Goal: Task Accomplishment & Management: Manage account settings

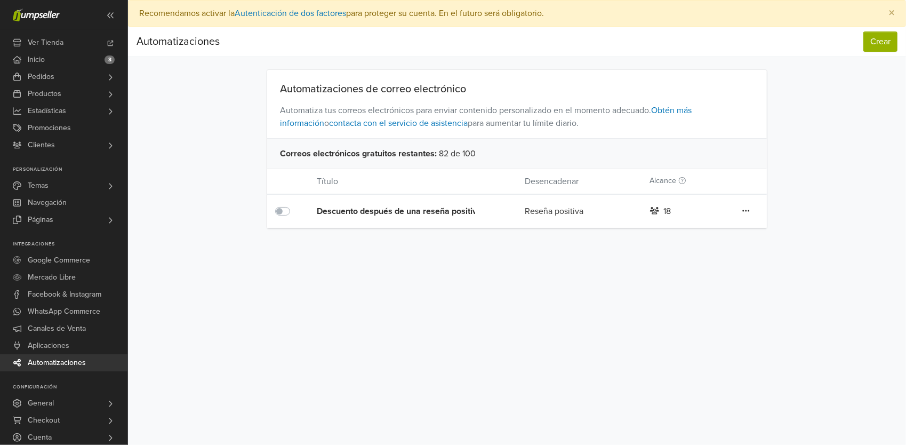
click at [747, 209] on icon at bounding box center [745, 210] width 7 height 9
click at [404, 209] on div "Descuento después de una reseña positiva" at bounding box center [400, 211] width 166 height 13
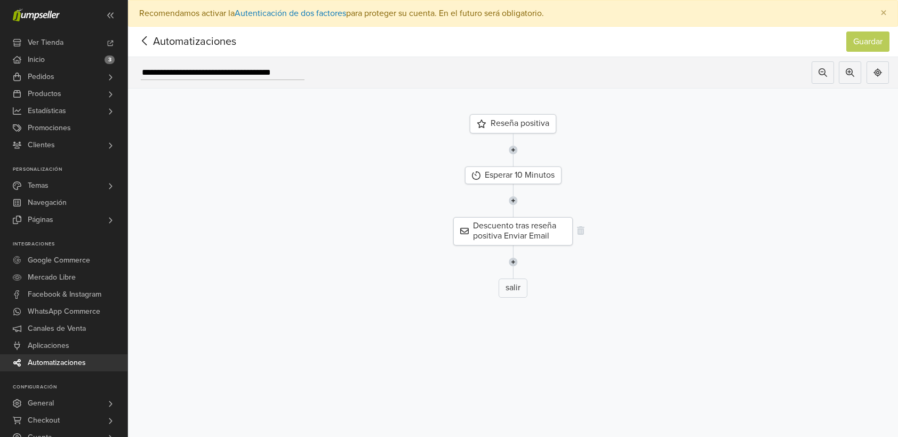
click at [507, 227] on div "Descuento tras reseña positiva Enviar Email" at bounding box center [512, 231] width 119 height 28
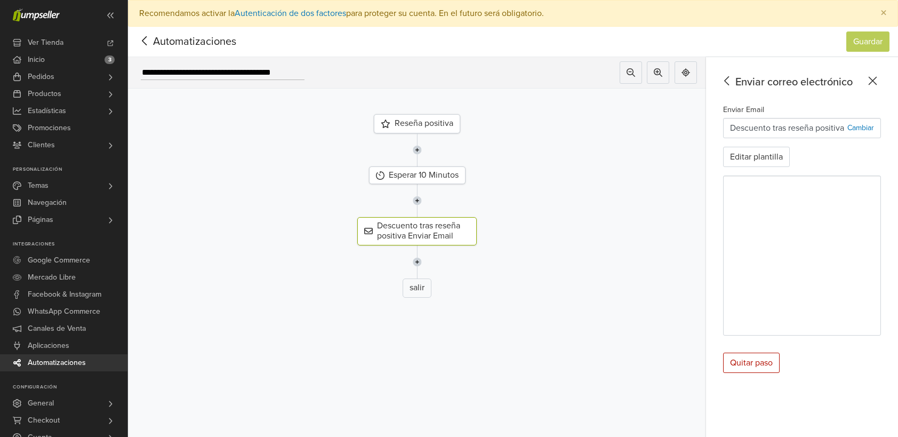
click at [879, 83] on icon at bounding box center [873, 80] width 17 height 13
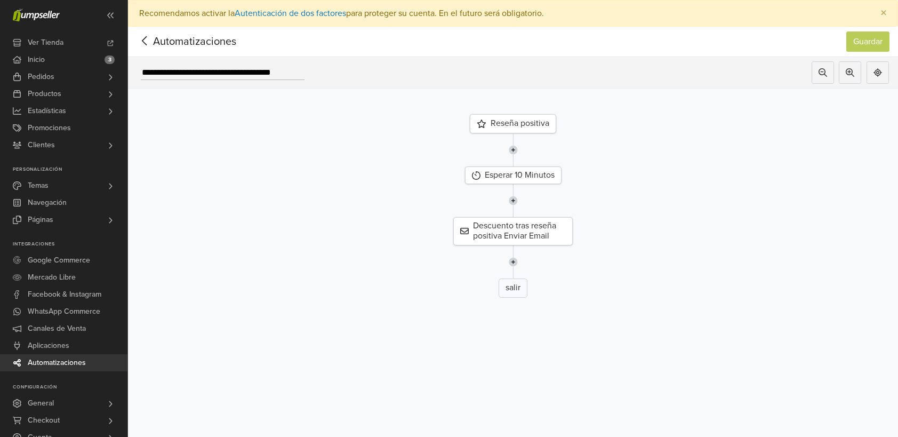
click at [154, 45] on span "Automatizaciones" at bounding box center [178, 42] width 83 height 16
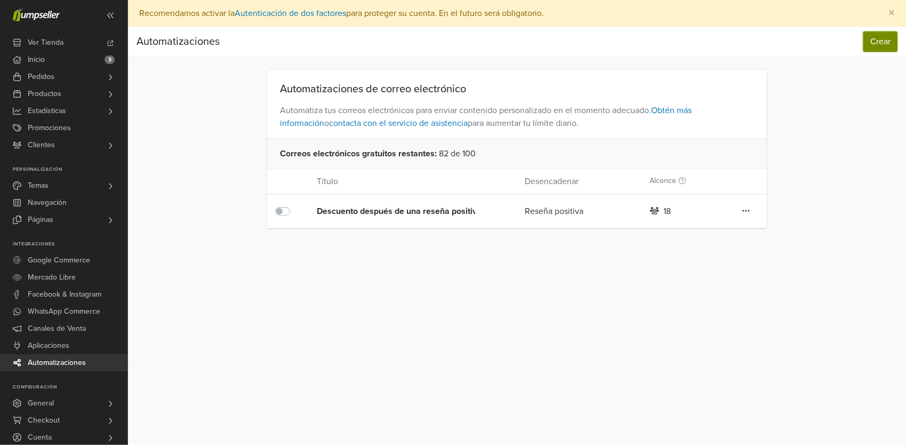
click at [876, 38] on button "Crear" at bounding box center [881, 41] width 34 height 20
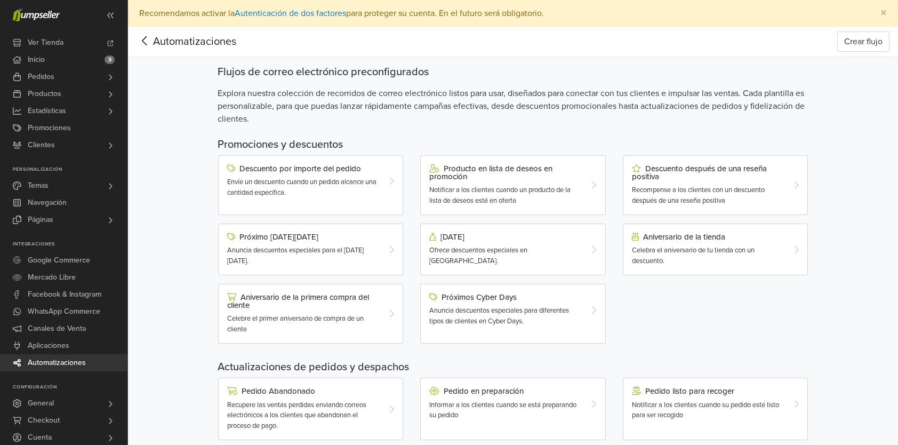
click at [186, 187] on div "Automatizaciones Crear flujo Automatizaciones Crear flujo Flujos de correo elec…" at bounding box center [513, 368] width 770 height 682
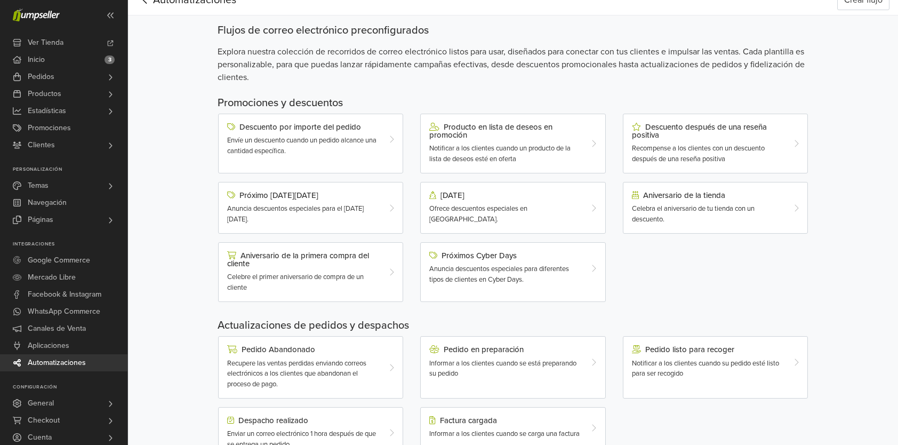
scroll to position [43, 0]
click at [187, 387] on div "Automatizaciones Crear flujo Automatizaciones Crear flujo Flujos de correo elec…" at bounding box center [513, 325] width 770 height 682
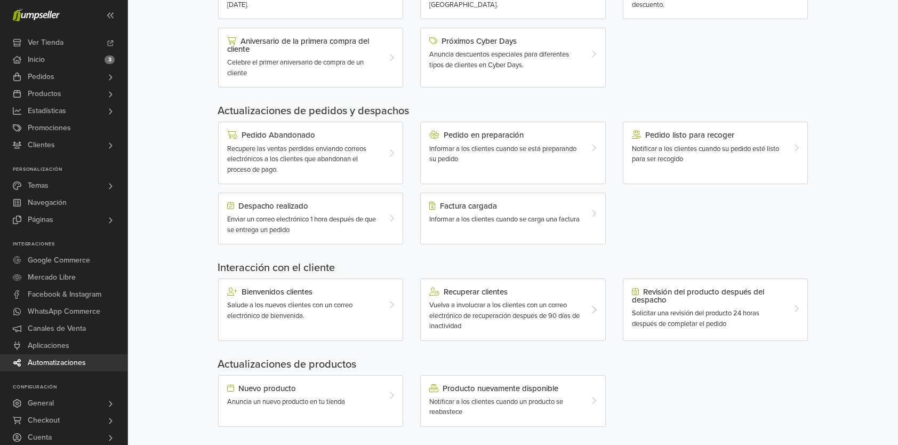
scroll to position [260, 0]
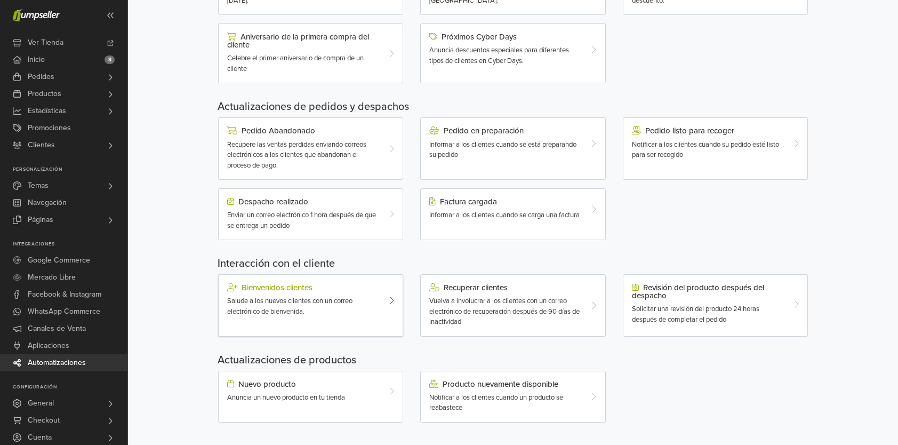
click at [292, 305] on span "Salude a los nuevos clientes con un correo electrónico de bienvenida." at bounding box center [289, 306] width 125 height 19
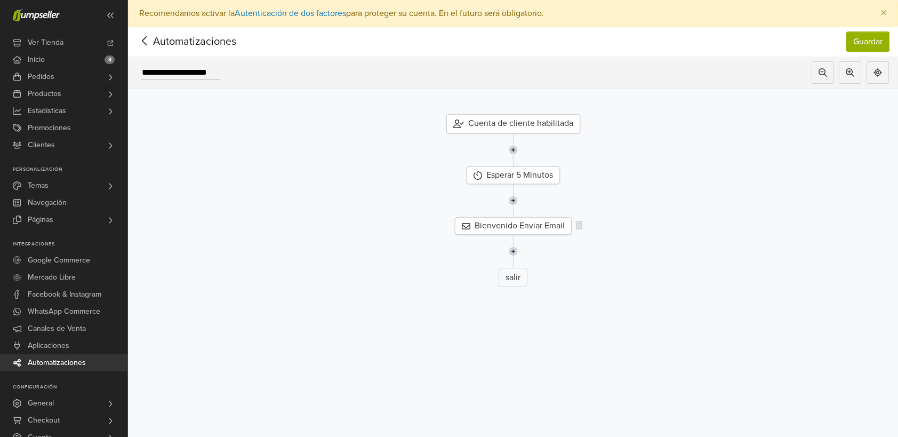
click at [512, 226] on div "Bienvenido Enviar Email" at bounding box center [513, 226] width 117 height 18
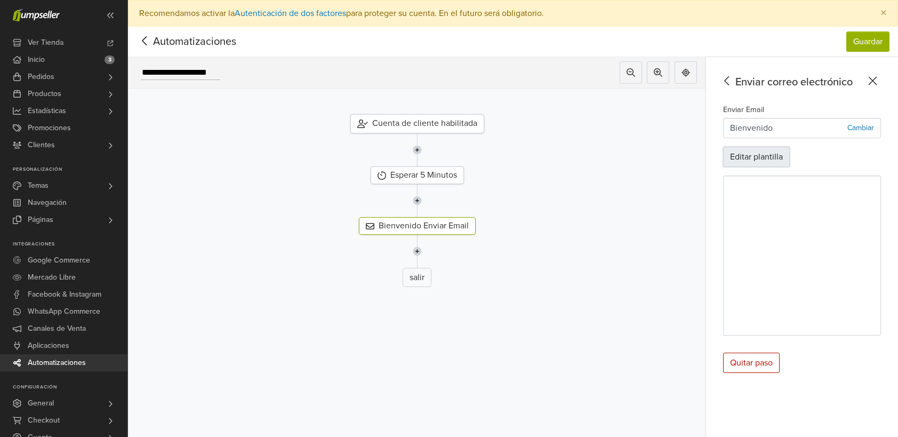
click at [774, 158] on button "Editar plantilla" at bounding box center [756, 157] width 67 height 20
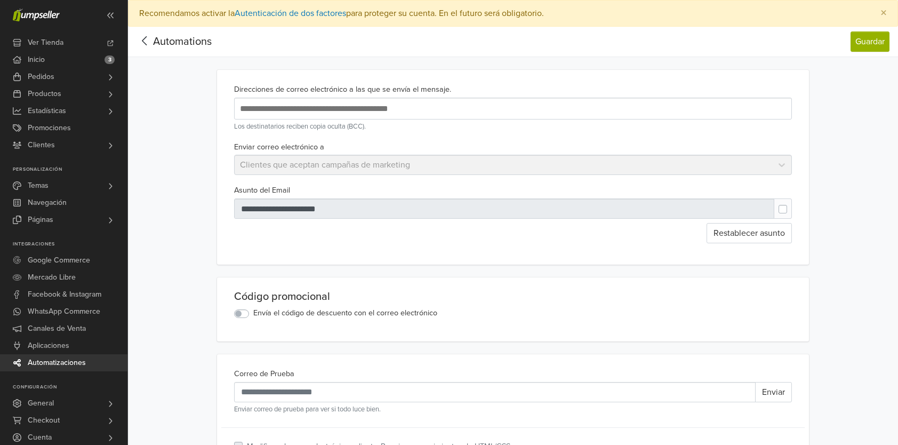
click at [156, 37] on span "Automations" at bounding box center [182, 41] width 59 height 13
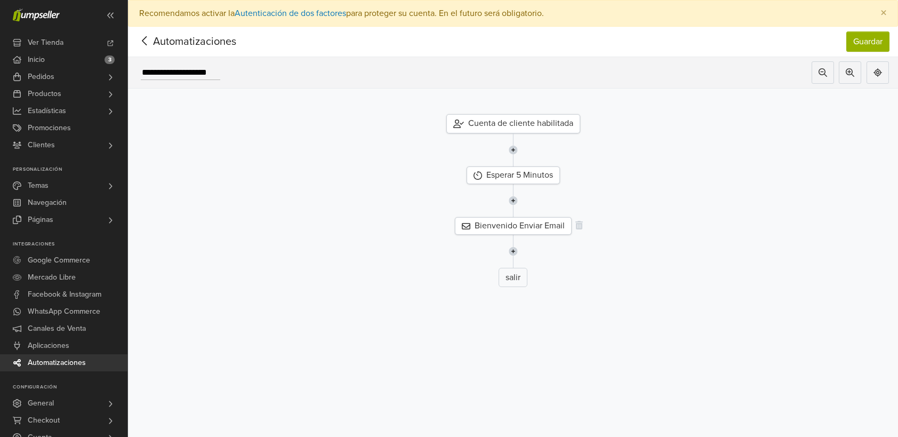
click at [523, 223] on div "Bienvenido Enviar Email" at bounding box center [513, 226] width 117 height 18
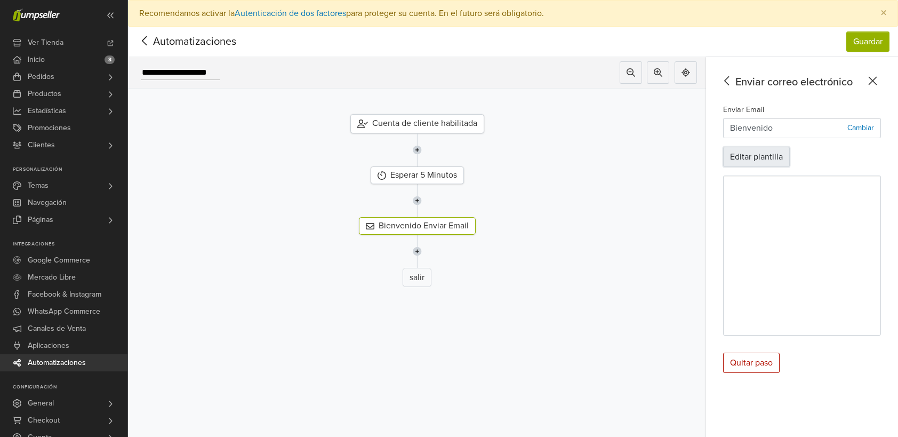
click at [773, 160] on button "Editar plantilla" at bounding box center [756, 157] width 67 height 20
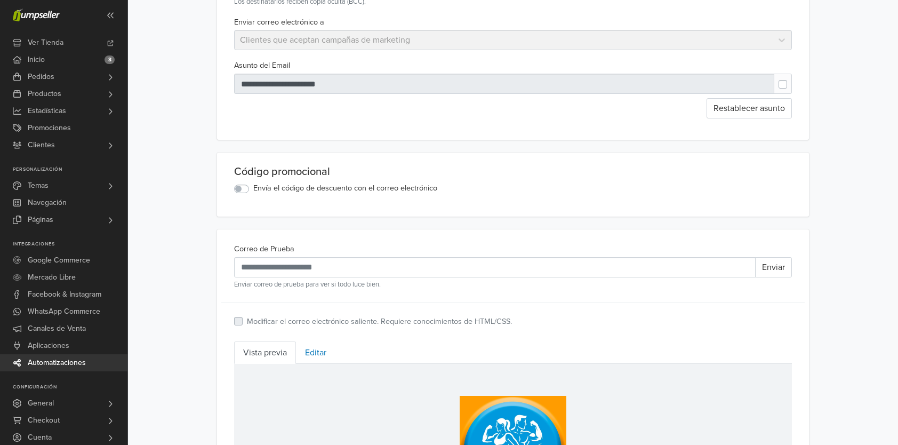
scroll to position [149, 0]
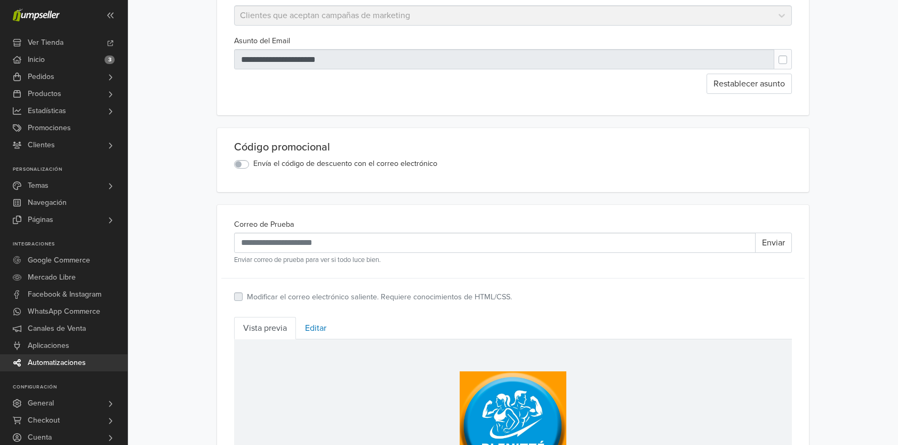
click at [253, 163] on label "Envía el código de descuento con el correo electrónico" at bounding box center [345, 164] width 184 height 12
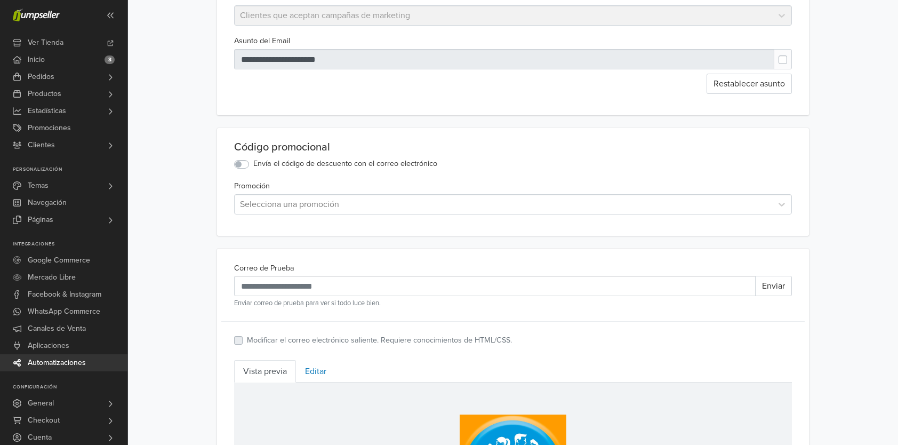
click at [253, 161] on label "Envía el código de descuento con el correo electrónico" at bounding box center [345, 164] width 184 height 12
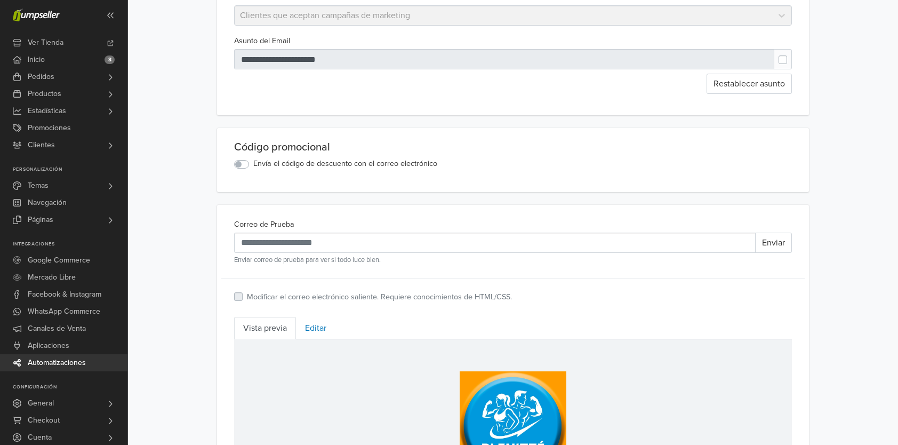
click at [253, 161] on label "Envía el código de descuento con el correo electrónico" at bounding box center [345, 164] width 184 height 12
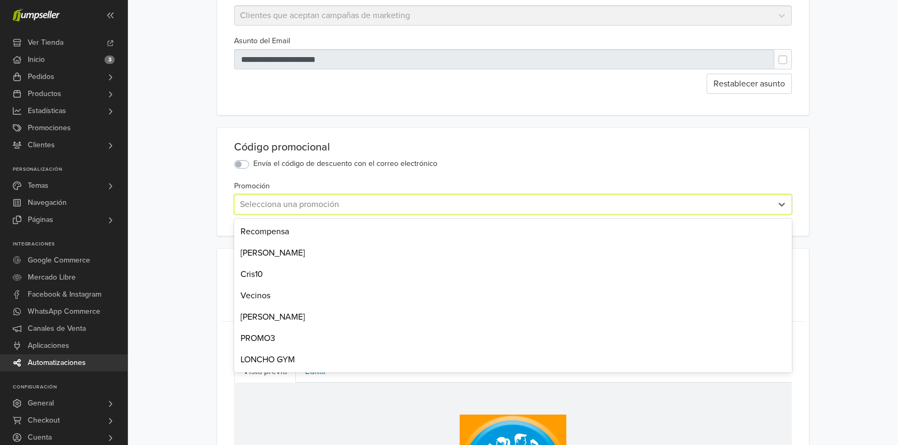
click at [266, 199] on div at bounding box center [503, 204] width 527 height 15
click at [210, 186] on main "**********" at bounding box center [513, 373] width 608 height 904
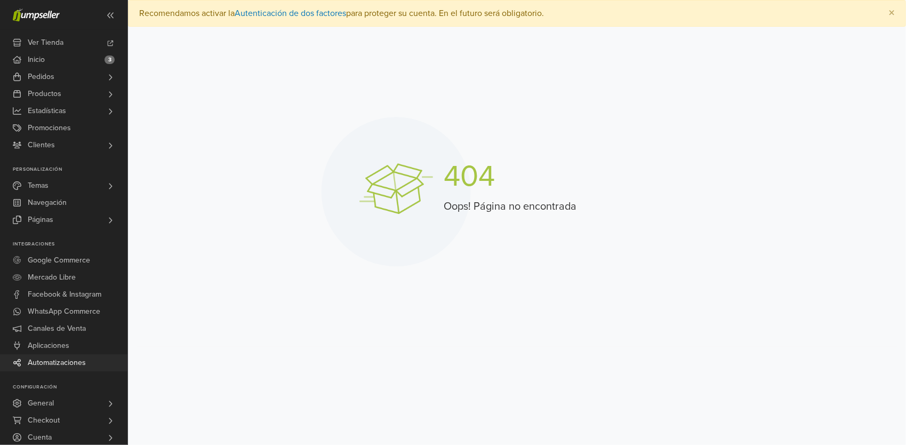
click at [43, 361] on span "Automatizaciones" at bounding box center [57, 362] width 58 height 17
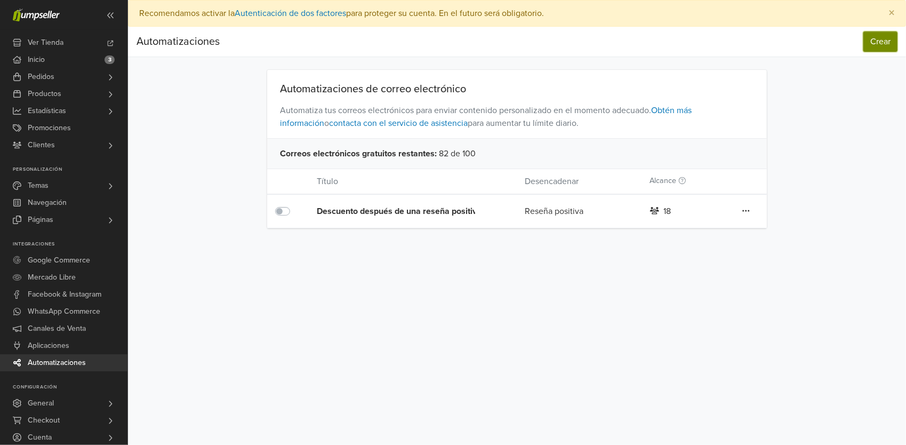
click at [880, 36] on button "Crear" at bounding box center [881, 41] width 34 height 20
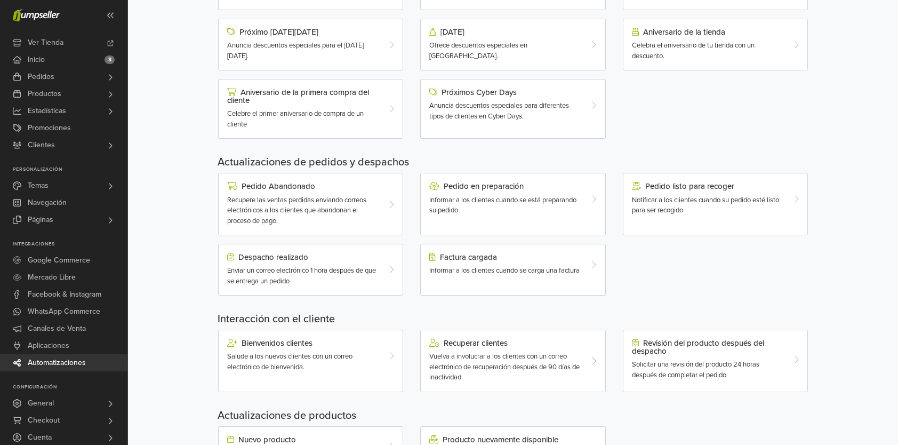
scroll to position [235, 0]
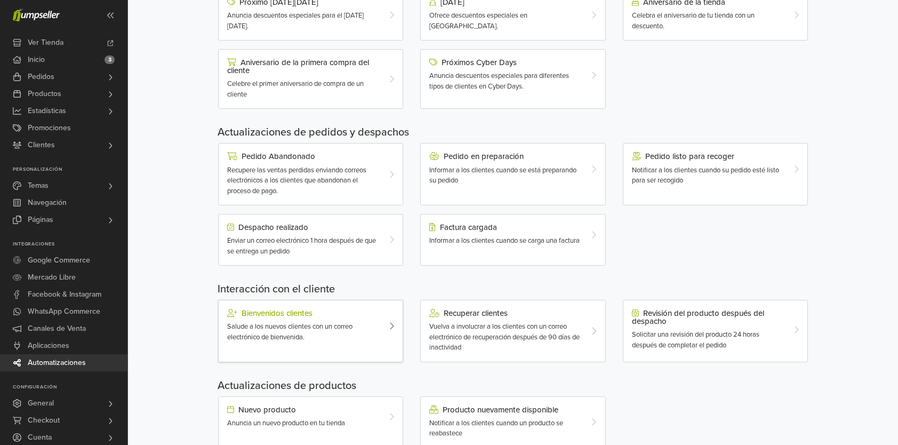
click at [285, 326] on span "Salude a los nuevos clientes con un correo electrónico de bienvenida." at bounding box center [289, 331] width 125 height 19
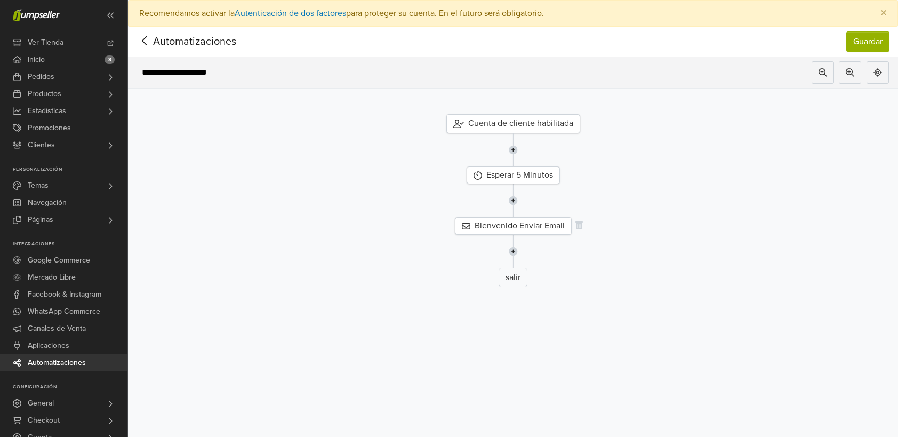
click at [534, 223] on div "Bienvenido Enviar Email" at bounding box center [513, 226] width 117 height 18
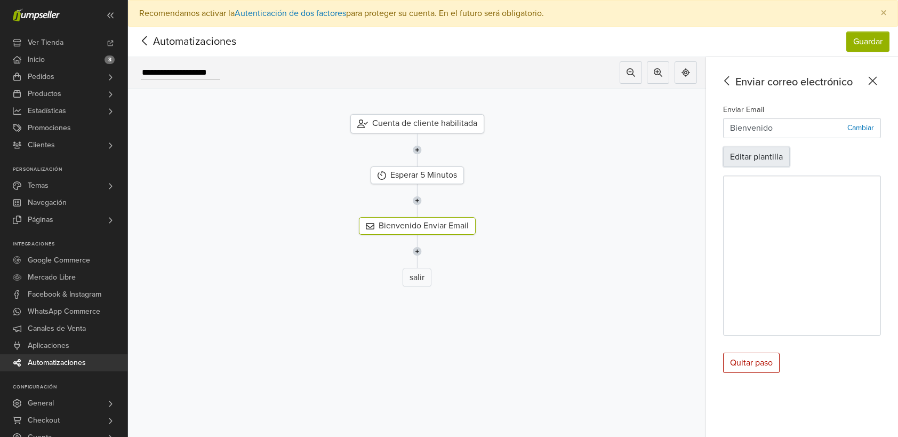
click at [761, 158] on button "Editar plantilla" at bounding box center [756, 157] width 67 height 20
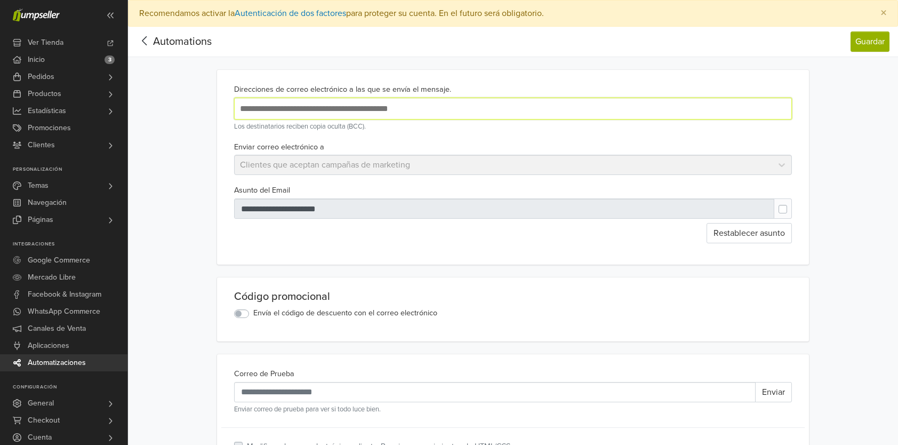
click at [283, 111] on input "text" at bounding box center [410, 108] width 347 height 14
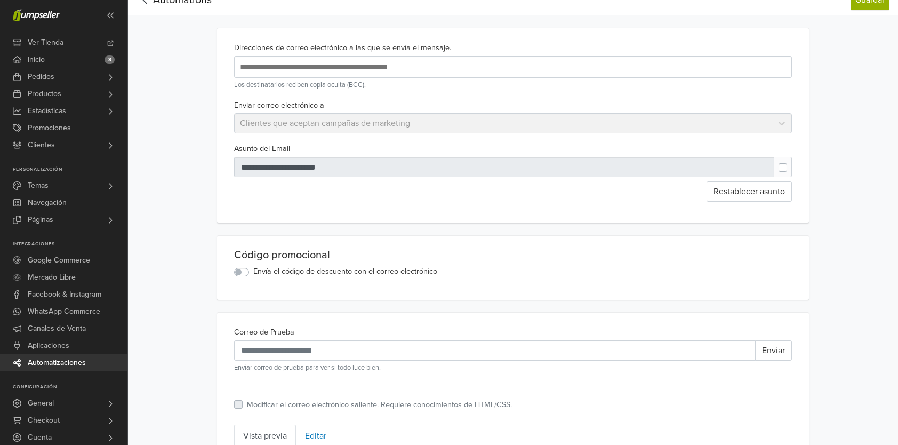
scroll to position [43, 0]
click at [511, 210] on div "**********" at bounding box center [513, 124] width 592 height 195
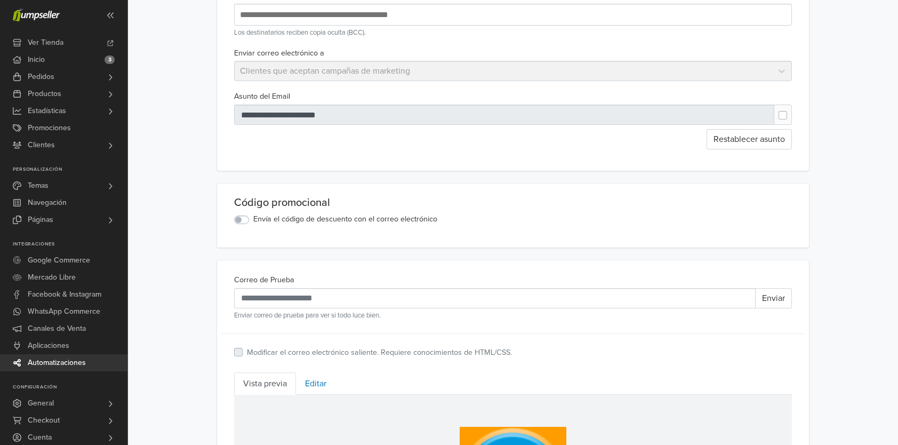
scroll to position [171, 0]
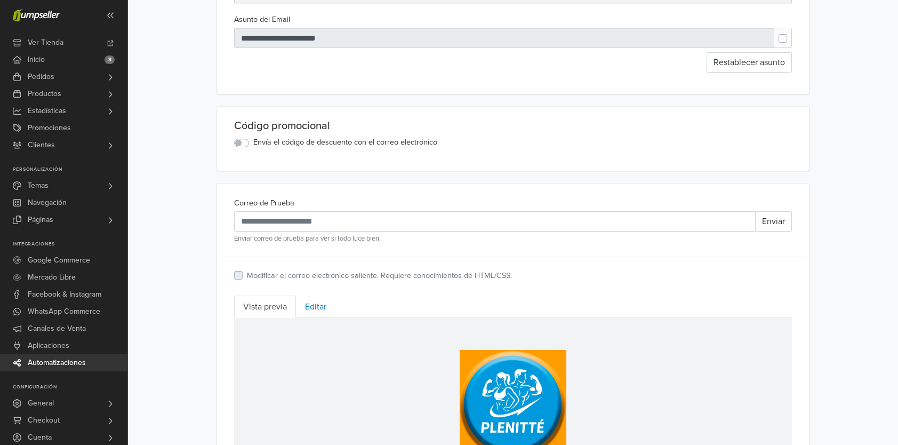
click at [253, 142] on label "Envía el código de descuento con el correo electrónico" at bounding box center [345, 143] width 184 height 12
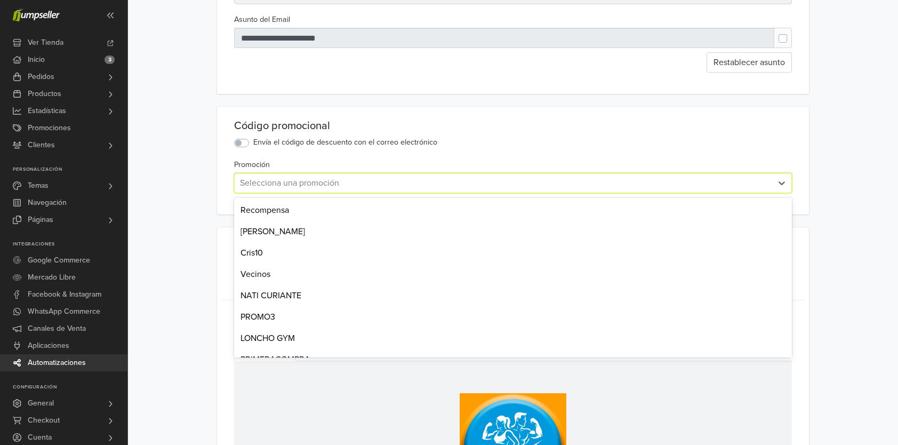
click at [270, 188] on div at bounding box center [503, 182] width 527 height 15
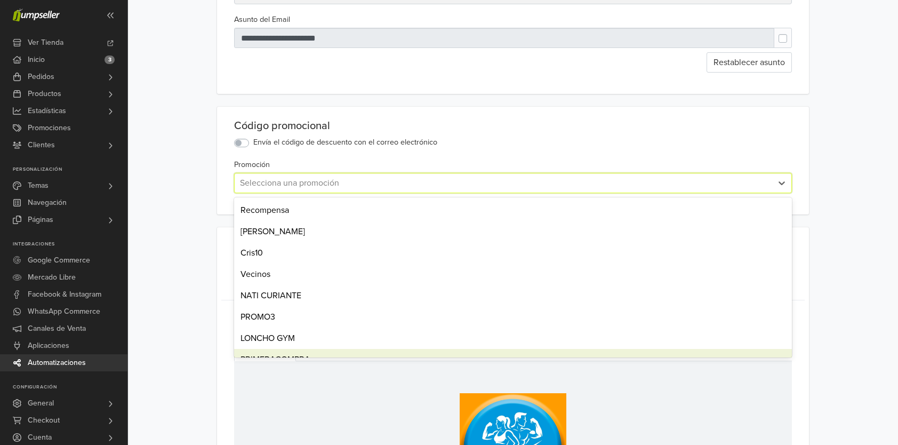
click at [315, 351] on div "PRIMERACOMPRA" at bounding box center [513, 359] width 558 height 21
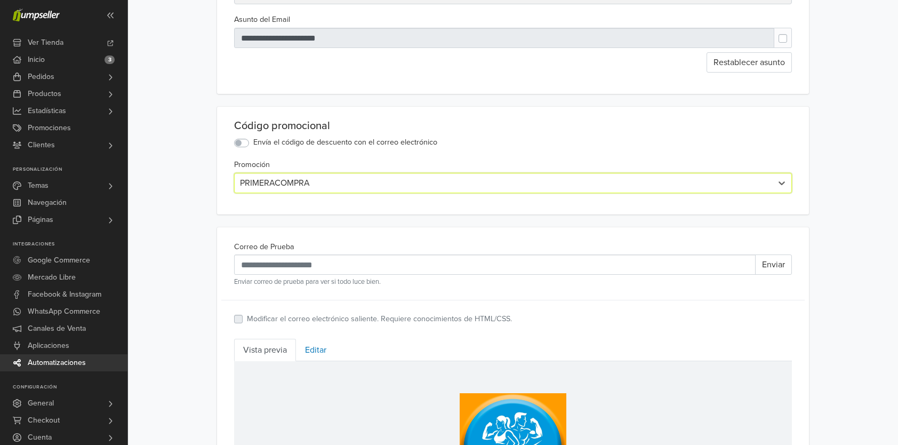
click at [209, 260] on main "**********" at bounding box center [513, 351] width 608 height 904
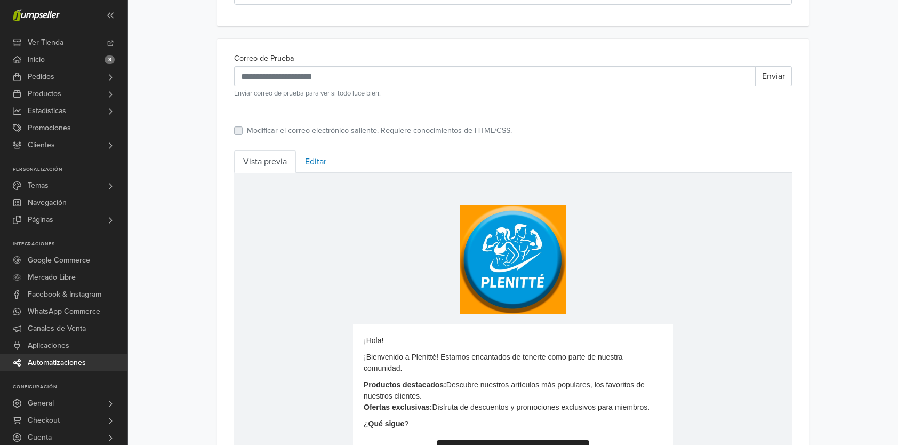
scroll to position [427, 0]
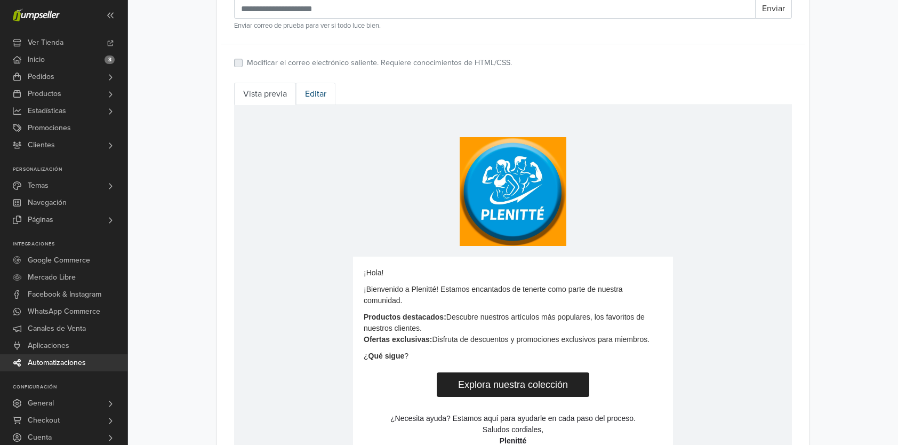
click at [306, 90] on link "Editar" at bounding box center [315, 94] width 39 height 22
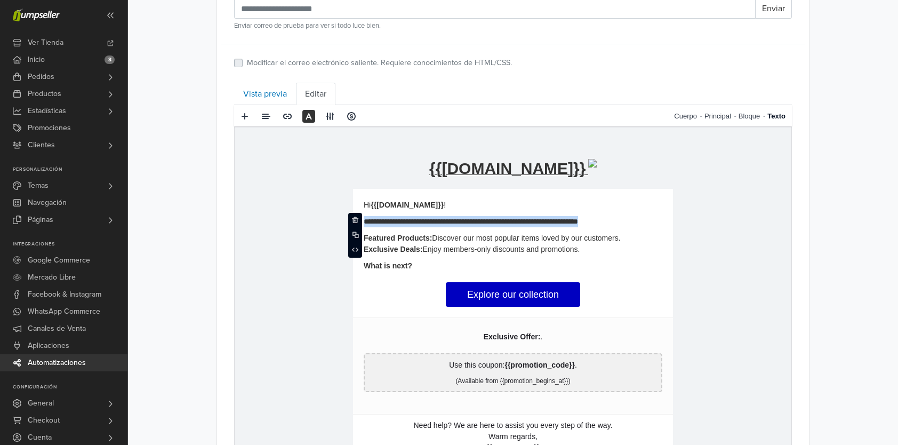
drag, startPoint x: 364, startPoint y: 221, endPoint x: 656, endPoint y: 292, distance: 300.3
click at [656, 292] on td "**********" at bounding box center [513, 326] width 320 height 275
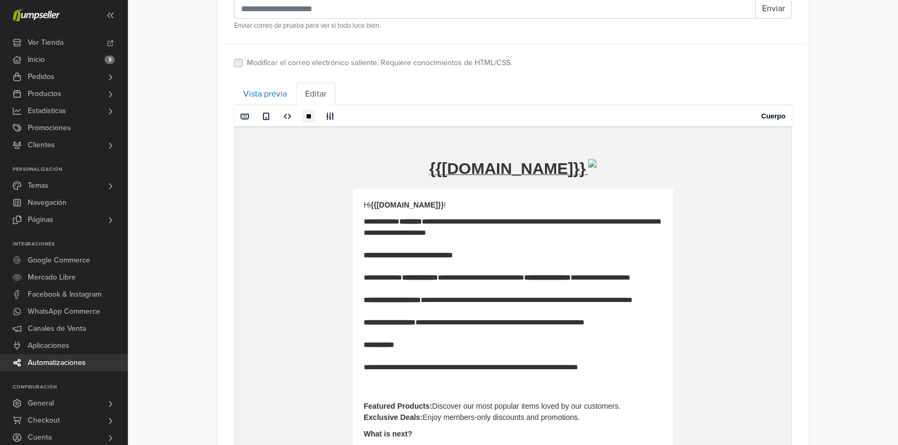
click at [706, 331] on td "**********" at bounding box center [513, 421] width 557 height 589
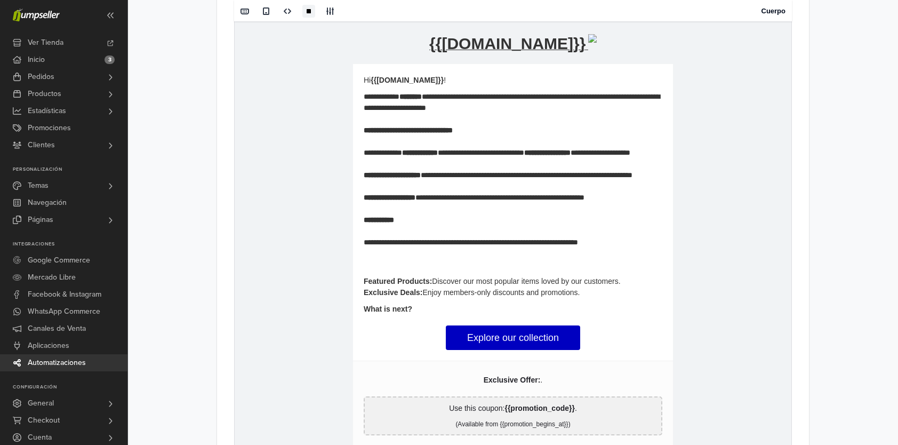
scroll to position [576, 0]
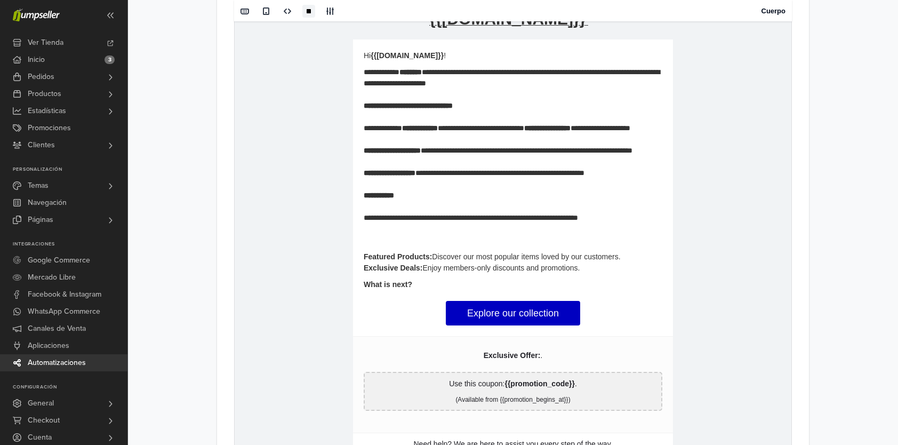
click at [679, 366] on td "**********" at bounding box center [513, 272] width 557 height 589
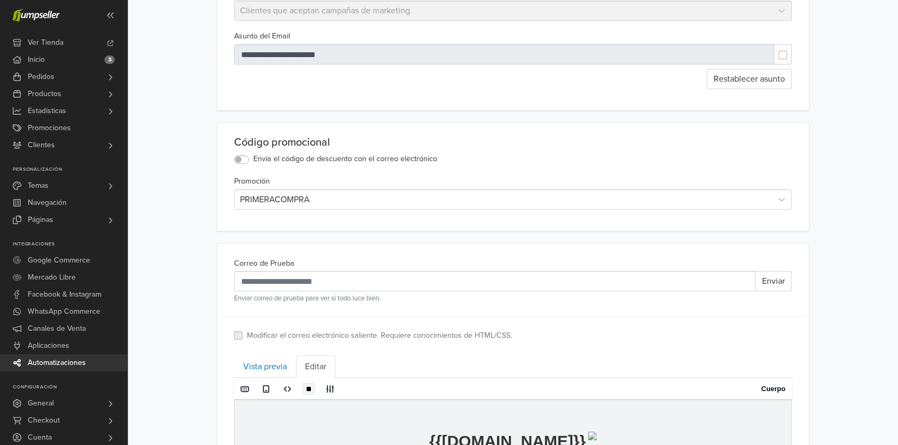
scroll to position [171, 0]
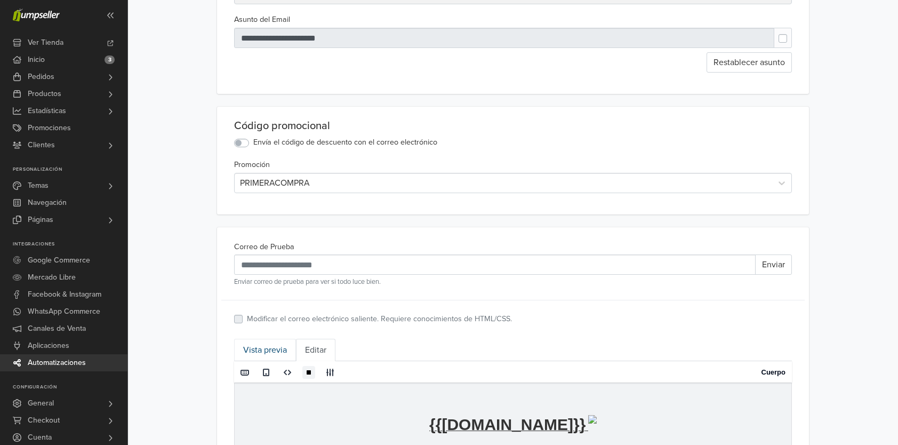
click at [273, 346] on link "Vista previa" at bounding box center [265, 350] width 62 height 22
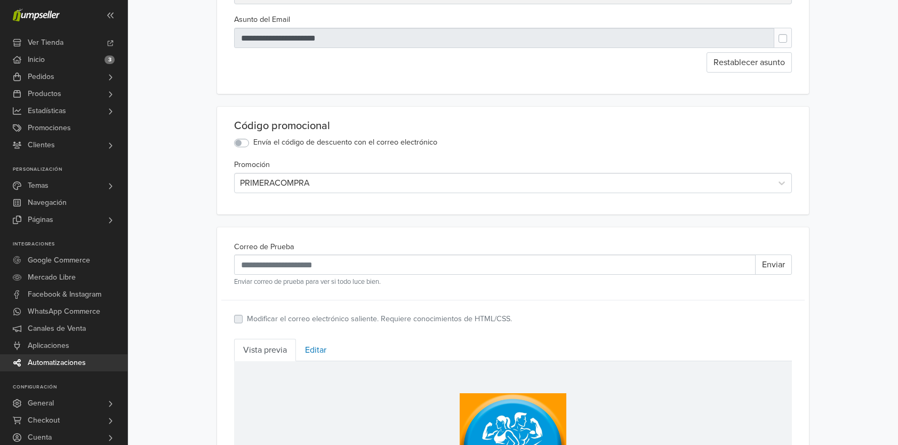
click at [205, 345] on div "**********" at bounding box center [513, 329] width 770 height 947
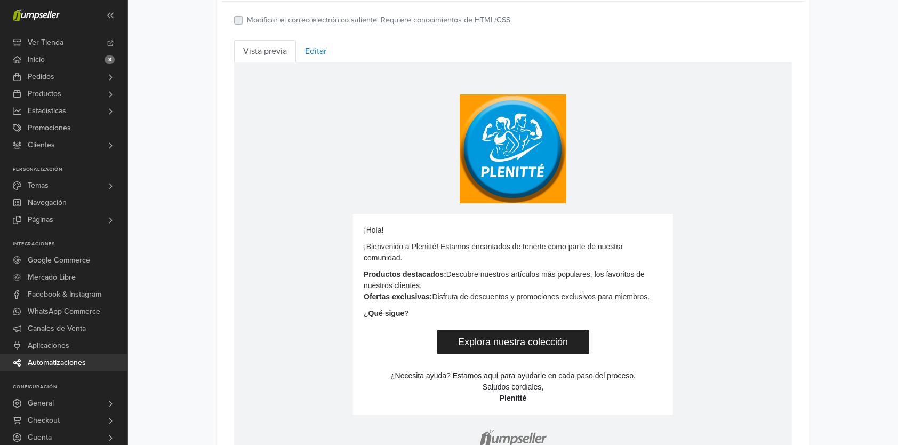
scroll to position [448, 0]
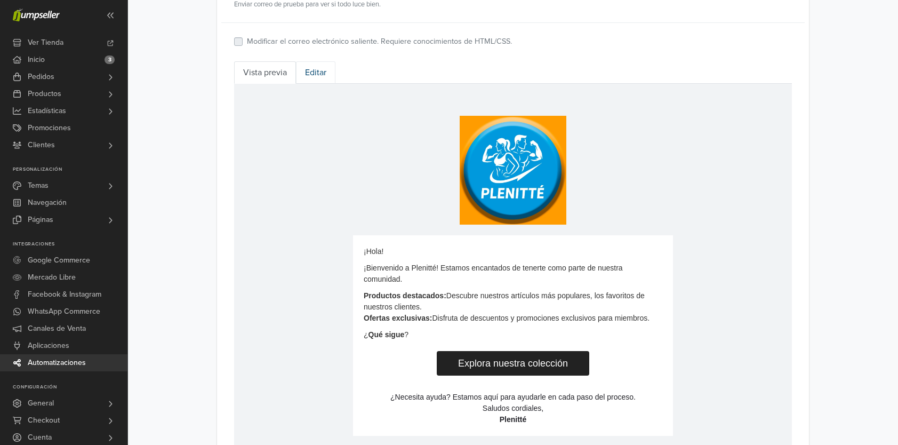
click at [315, 67] on link "Editar" at bounding box center [315, 72] width 39 height 22
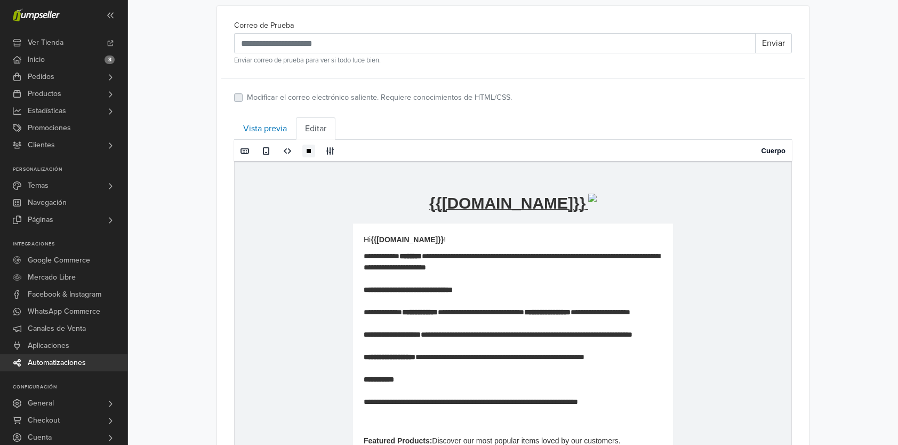
scroll to position [371, 0]
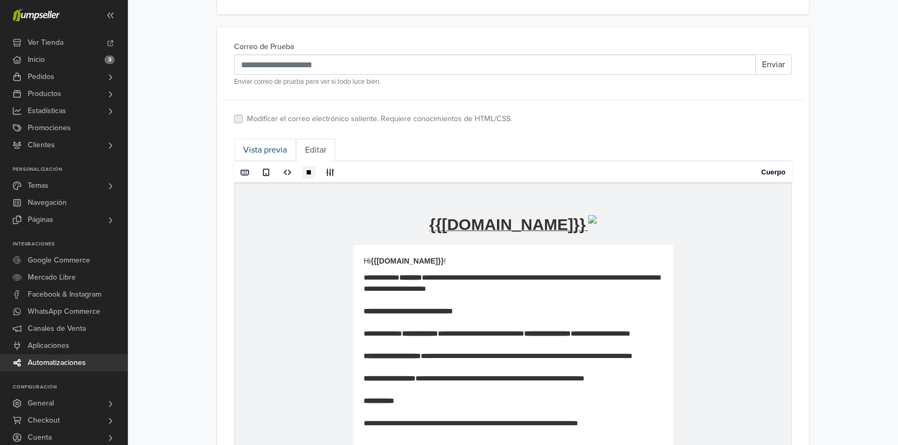
click at [275, 145] on link "Vista previa" at bounding box center [265, 150] width 62 height 22
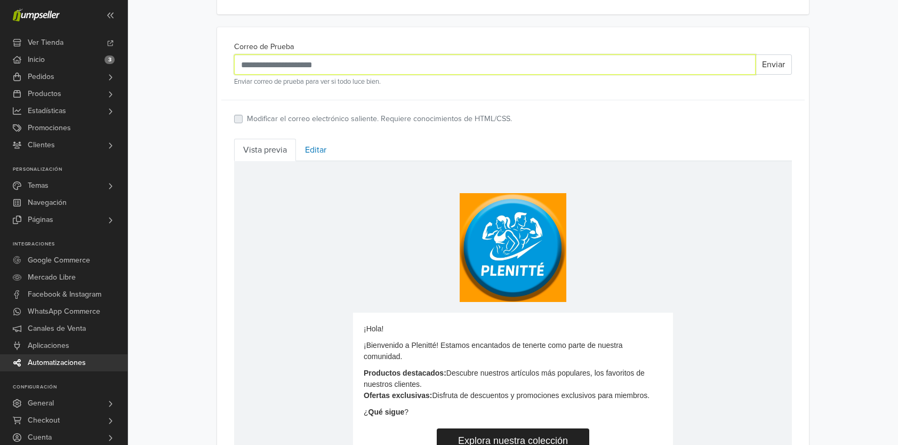
click at [281, 61] on input "Correo de Prueba" at bounding box center [495, 64] width 522 height 20
type input "**********"
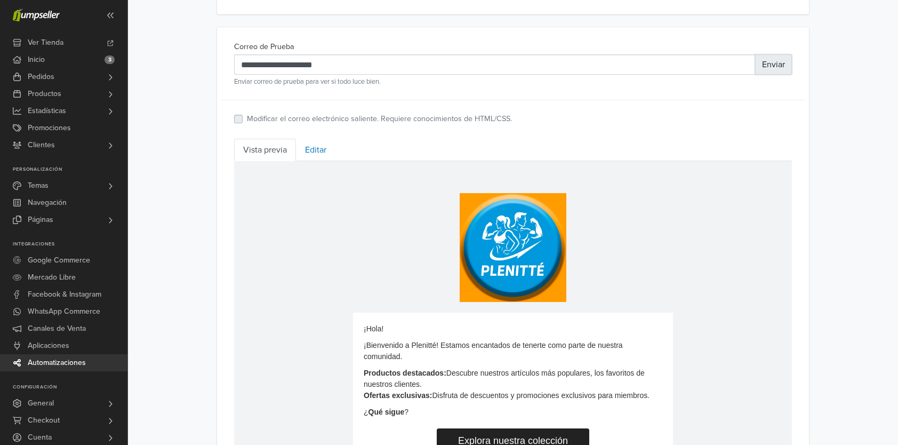
click at [770, 64] on button "Enviar" at bounding box center [773, 64] width 37 height 20
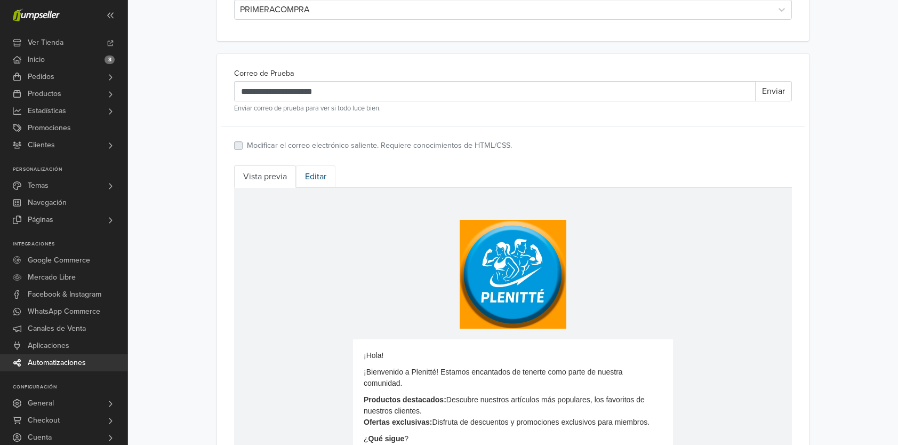
click at [317, 171] on link "Editar" at bounding box center [315, 176] width 39 height 22
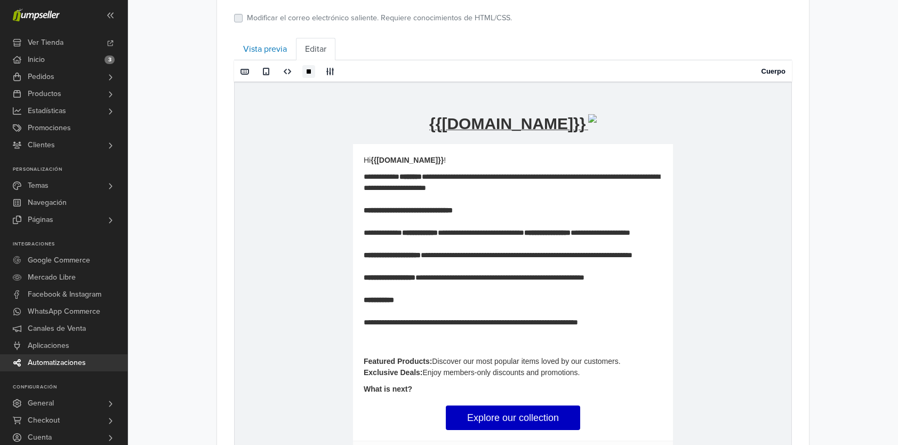
scroll to position [495, 0]
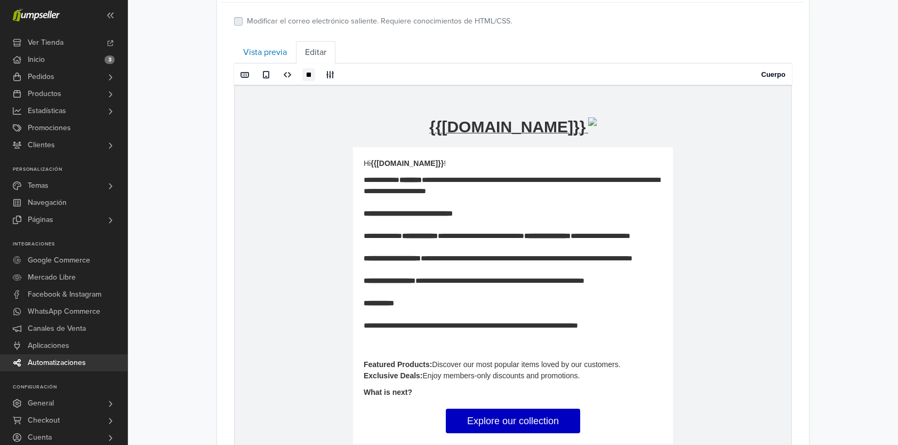
click at [498, 422] on link "Explore our collection" at bounding box center [513, 421] width 134 height 25
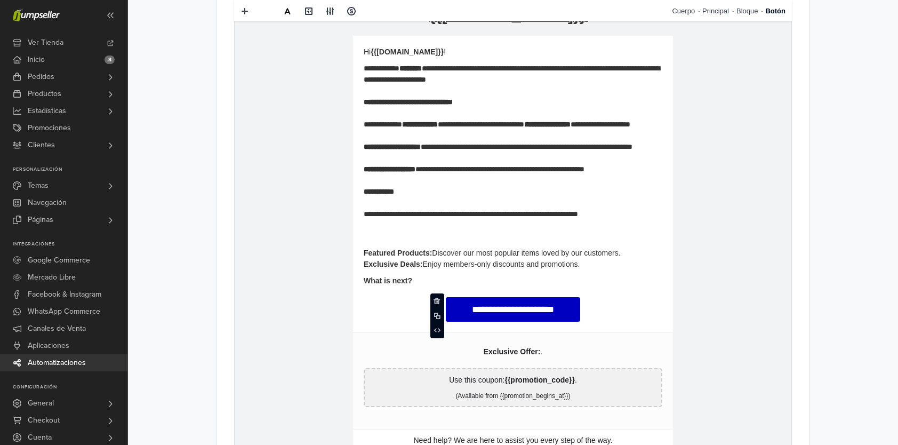
scroll to position [608, 0]
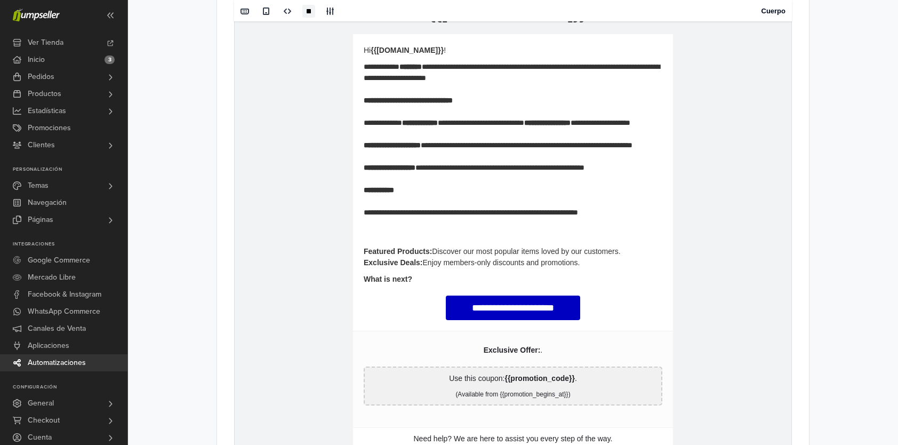
click at [773, 244] on td "**********" at bounding box center [513, 267] width 557 height 589
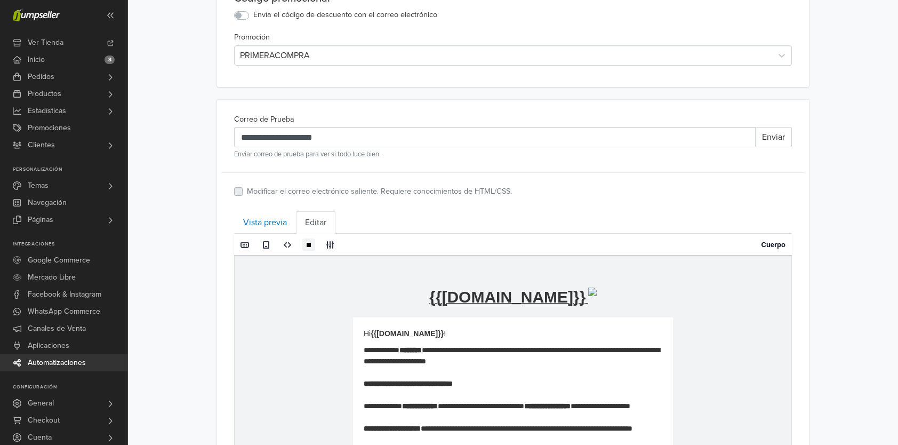
scroll to position [319, 0]
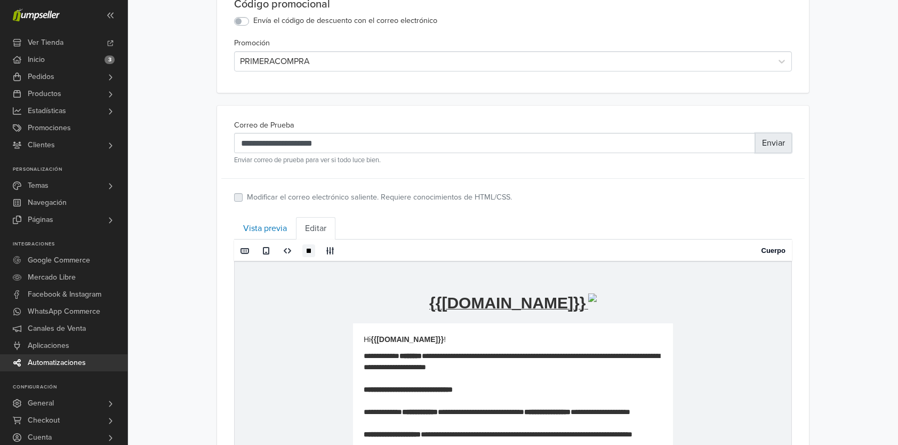
click at [774, 144] on button "Enviar" at bounding box center [773, 143] width 37 height 20
